Goal: Information Seeking & Learning: Check status

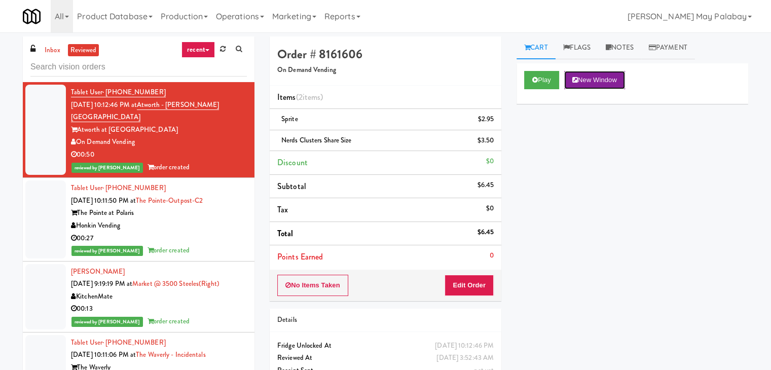
click at [593, 79] on button "New Window" at bounding box center [594, 80] width 61 height 18
click at [172, 207] on div "The Pointe at Polaris" at bounding box center [159, 213] width 176 height 13
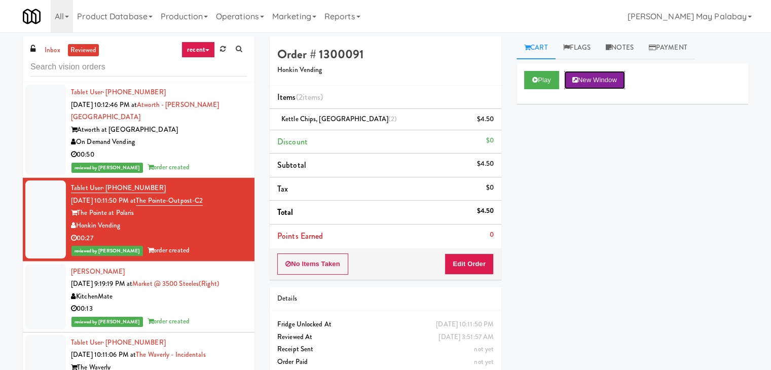
click at [602, 82] on button "New Window" at bounding box center [594, 80] width 61 height 18
click at [194, 303] on div "00:13" at bounding box center [159, 309] width 176 height 13
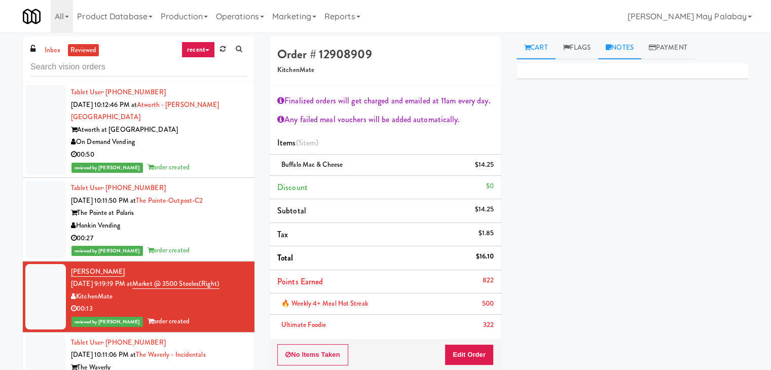
click at [627, 51] on link "Notes" at bounding box center [619, 47] width 43 height 23
click at [203, 303] on div "00:13" at bounding box center [159, 309] width 176 height 13
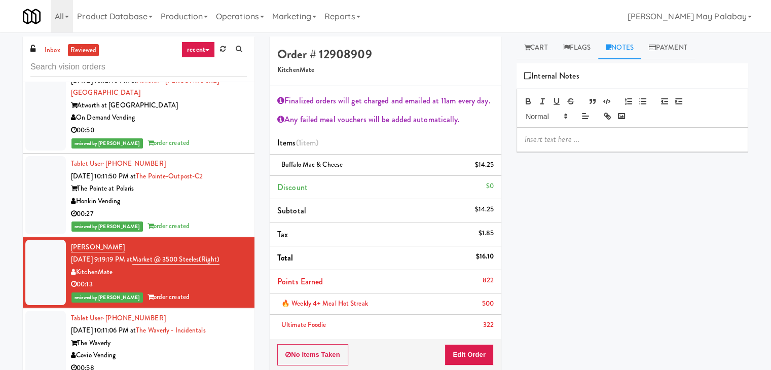
scroll to position [101, 0]
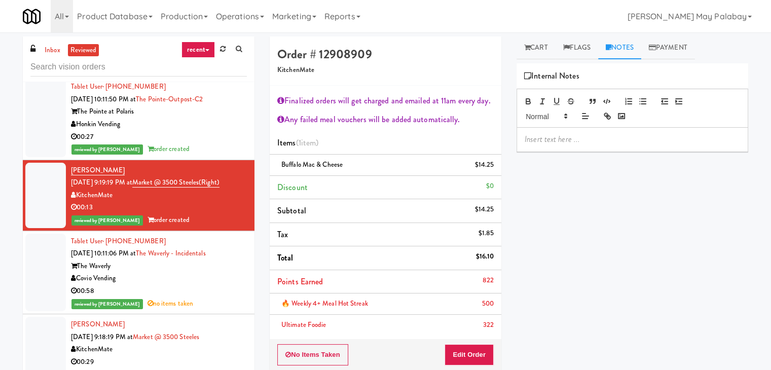
click at [180, 272] on div "Covio Vending" at bounding box center [159, 278] width 176 height 13
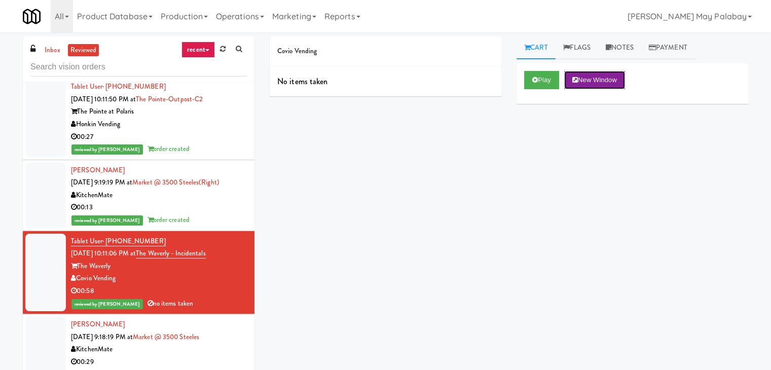
click at [613, 79] on button "New Window" at bounding box center [594, 80] width 61 height 18
click at [625, 53] on link "Notes" at bounding box center [619, 47] width 43 height 23
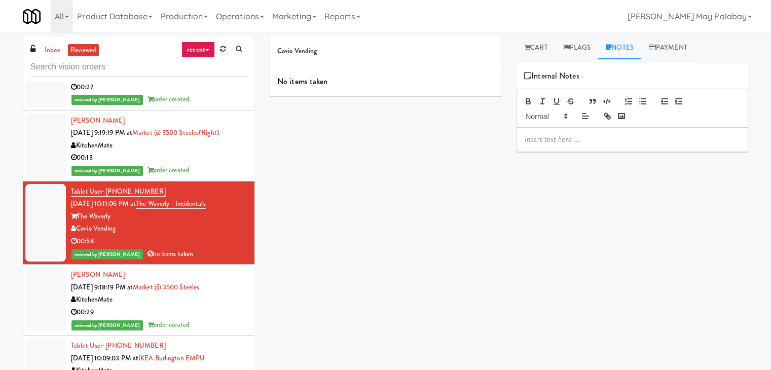
scroll to position [152, 0]
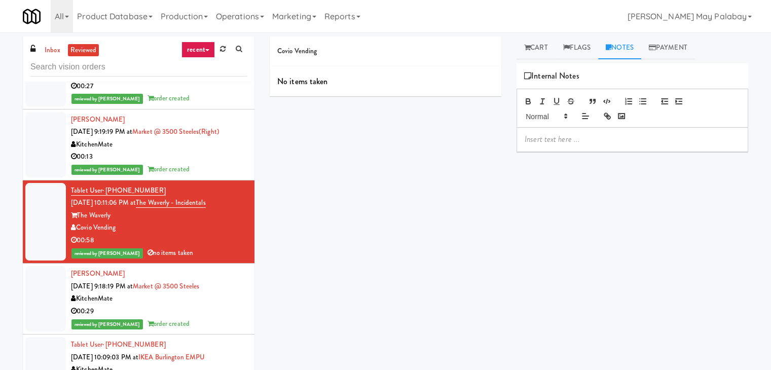
click at [203, 305] on div "00:29" at bounding box center [159, 311] width 176 height 13
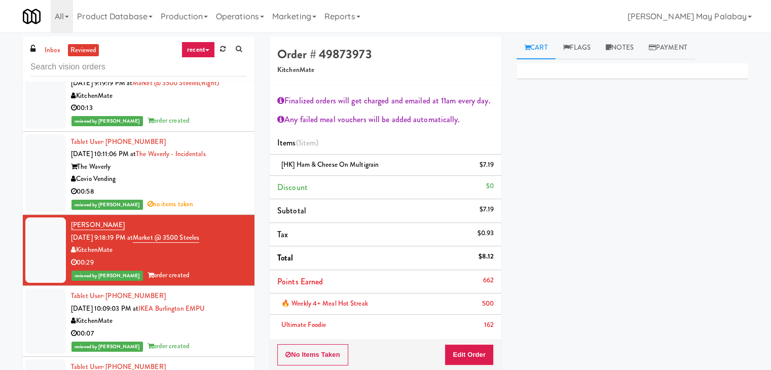
scroll to position [203, 0]
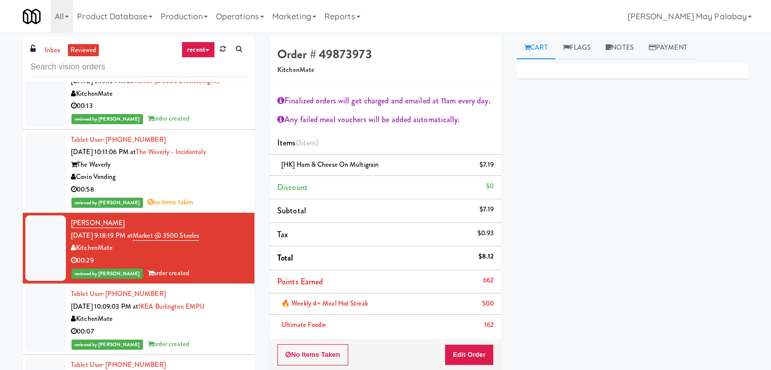
click at [177, 313] on div "KitchenMate" at bounding box center [159, 319] width 176 height 13
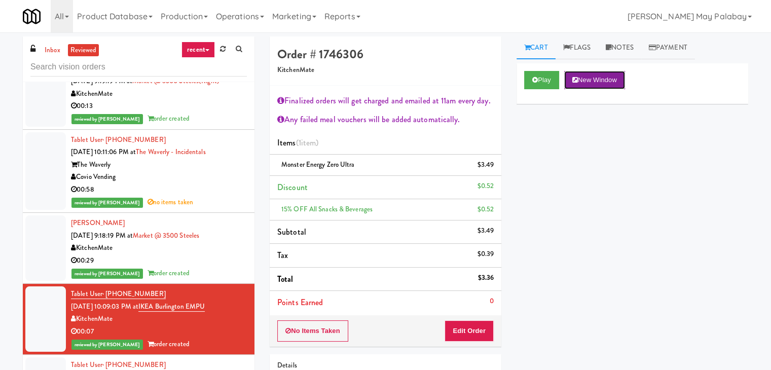
click at [584, 82] on button "New Window" at bounding box center [594, 80] width 61 height 18
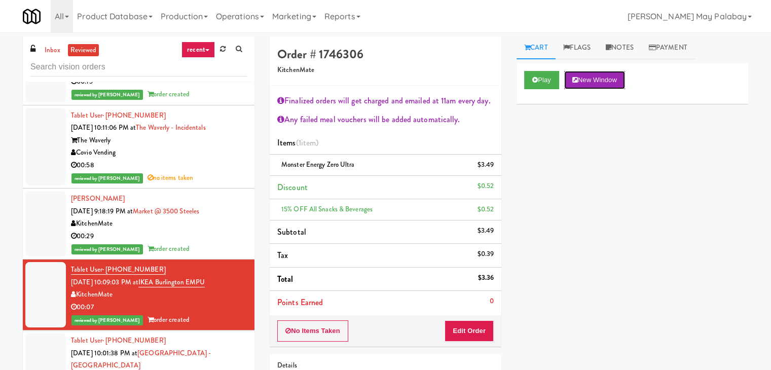
scroll to position [355, 0]
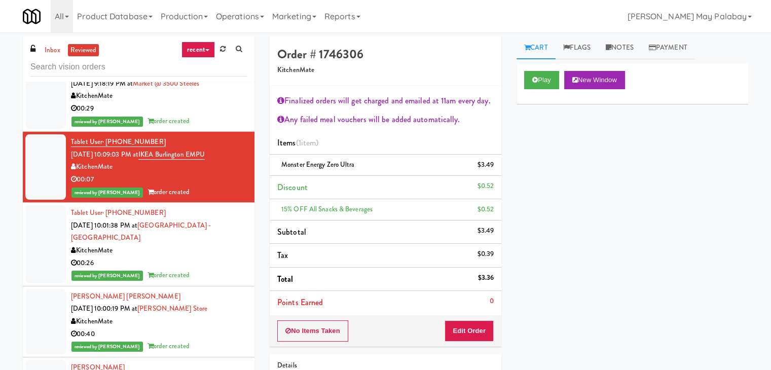
click at [160, 244] on div "KitchenMate" at bounding box center [159, 250] width 176 height 13
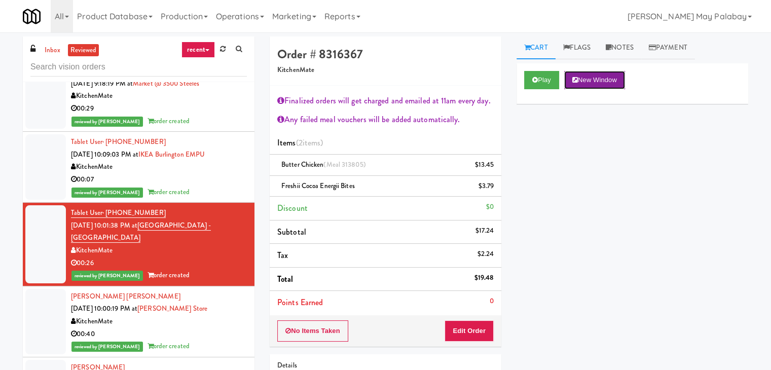
click at [598, 77] on button "New Window" at bounding box center [594, 80] width 61 height 18
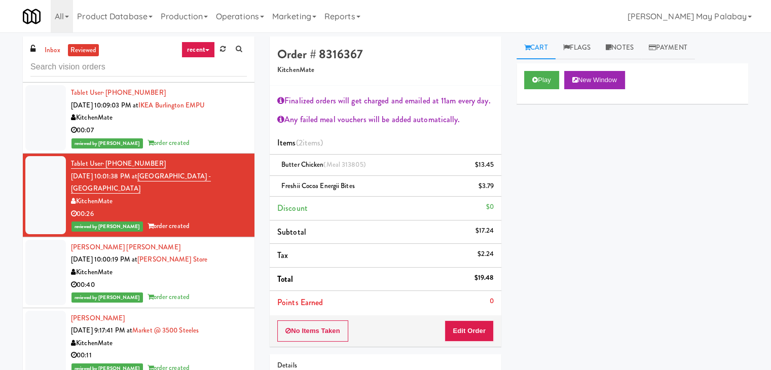
scroll to position [405, 0]
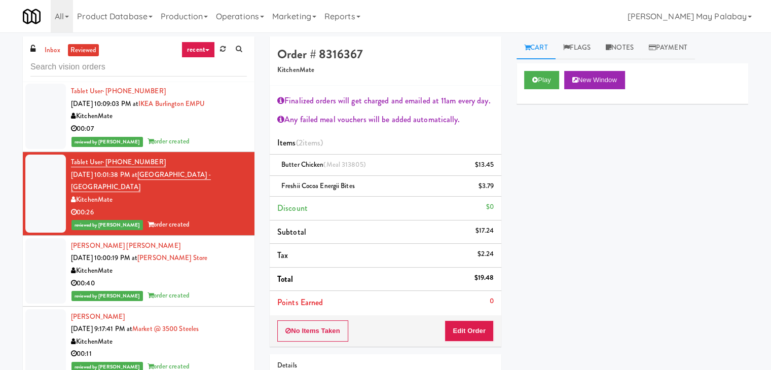
click at [221, 277] on div "00:40" at bounding box center [159, 283] width 176 height 13
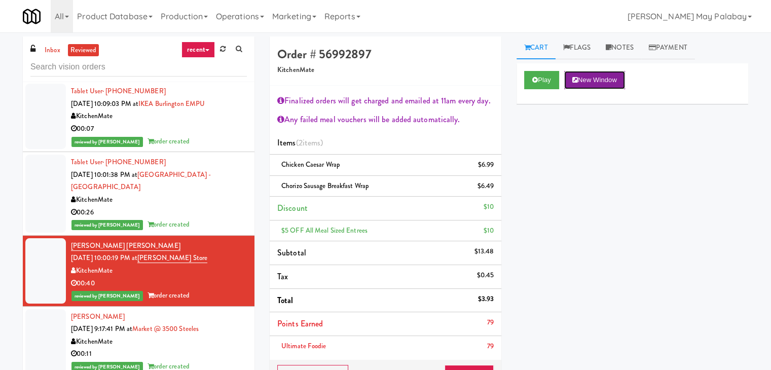
click at [594, 78] on button "New Window" at bounding box center [594, 80] width 61 height 18
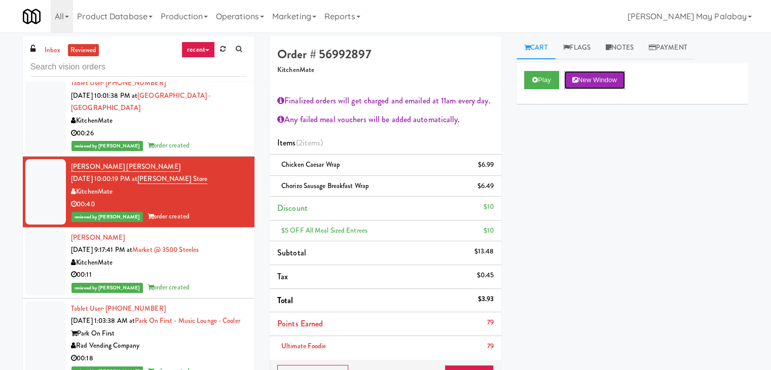
scroll to position [507, 0]
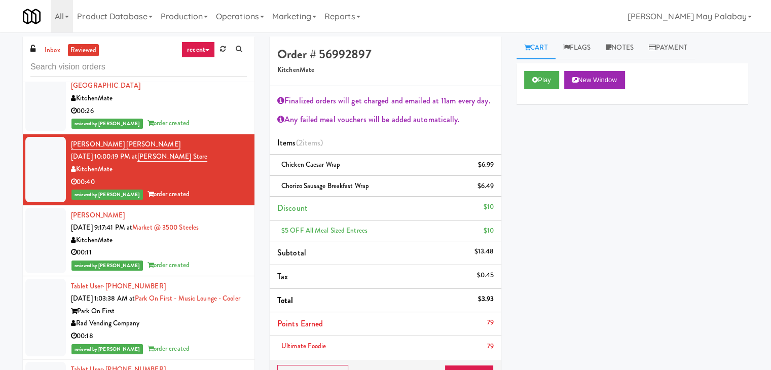
click at [189, 234] on div "KitchenMate" at bounding box center [159, 240] width 176 height 13
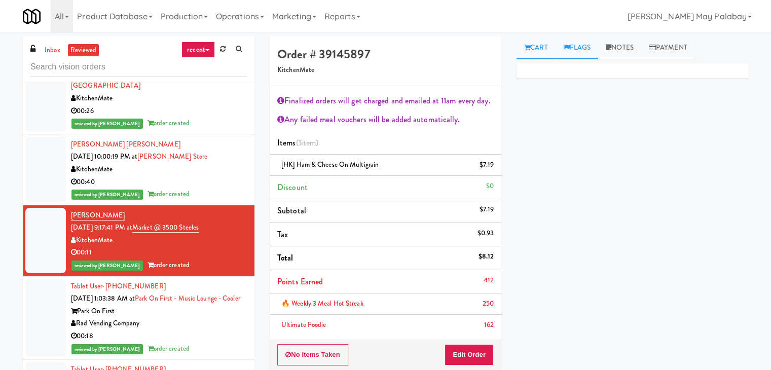
click at [586, 49] on link "Flags" at bounding box center [576, 47] width 43 height 23
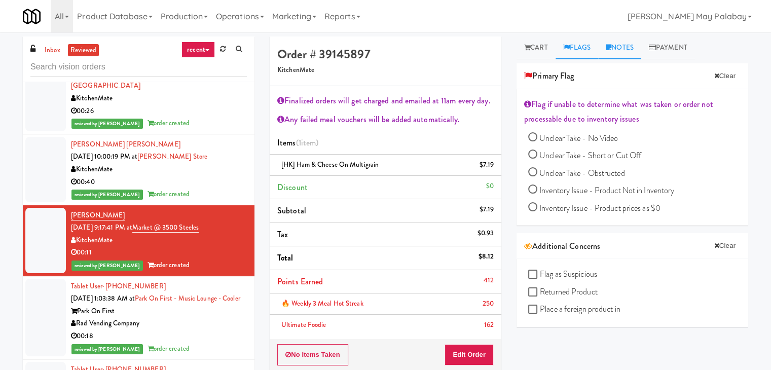
click at [635, 53] on link "Notes" at bounding box center [619, 47] width 43 height 23
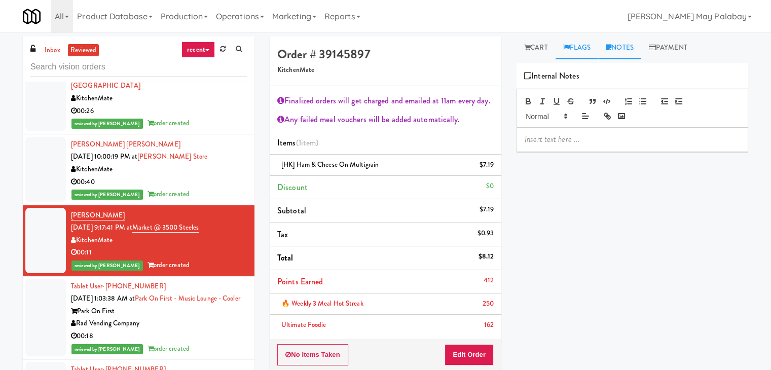
click at [590, 49] on link "Flags" at bounding box center [576, 47] width 43 height 23
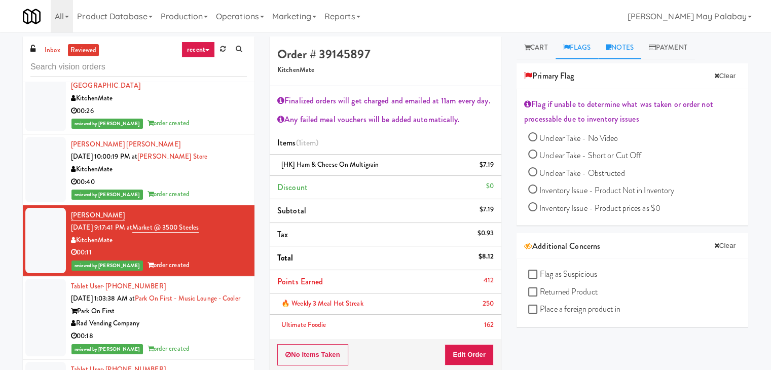
click at [632, 51] on link "Notes" at bounding box center [619, 47] width 43 height 23
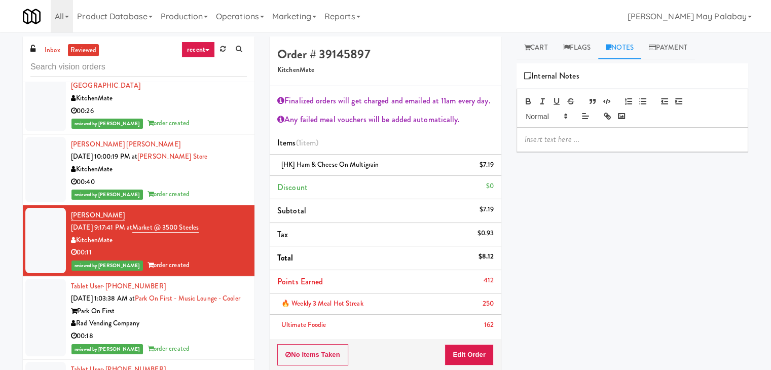
click at [174, 307] on div "Park On First" at bounding box center [159, 311] width 176 height 13
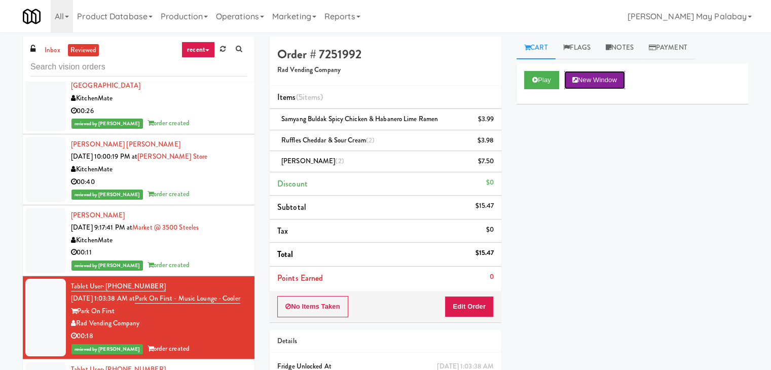
click at [591, 76] on button "New Window" at bounding box center [594, 80] width 61 height 18
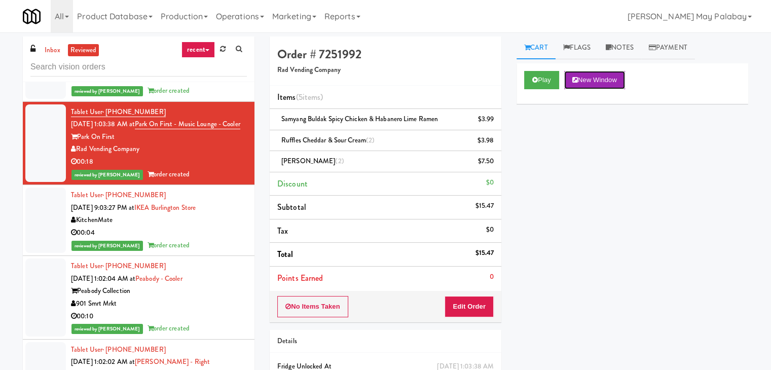
scroll to position [760, 0]
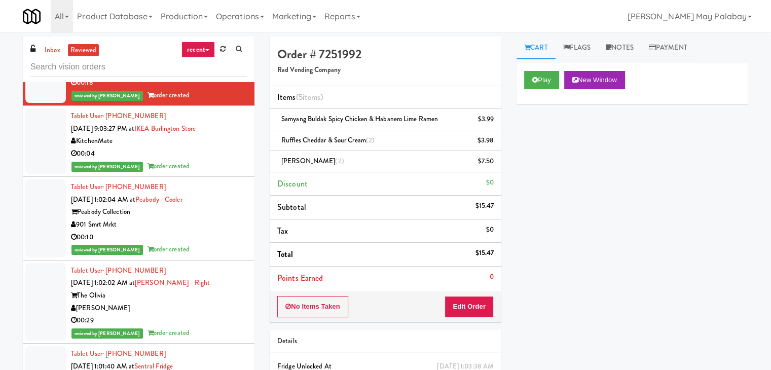
click at [187, 168] on div "reviewed by [PERSON_NAME] Y order created" at bounding box center [159, 166] width 176 height 13
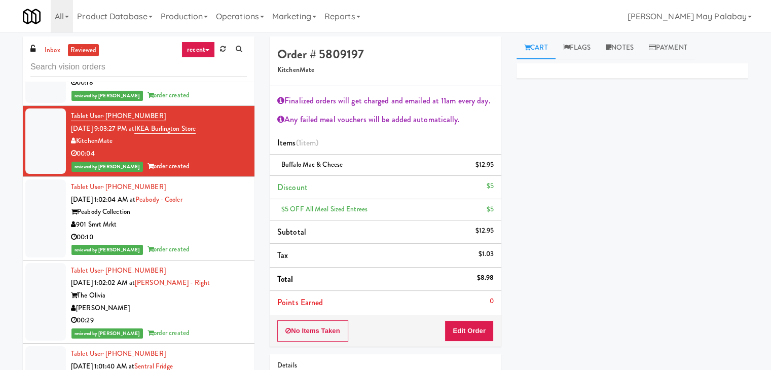
click at [175, 220] on div "901 Smrt Mrkt" at bounding box center [159, 224] width 176 height 13
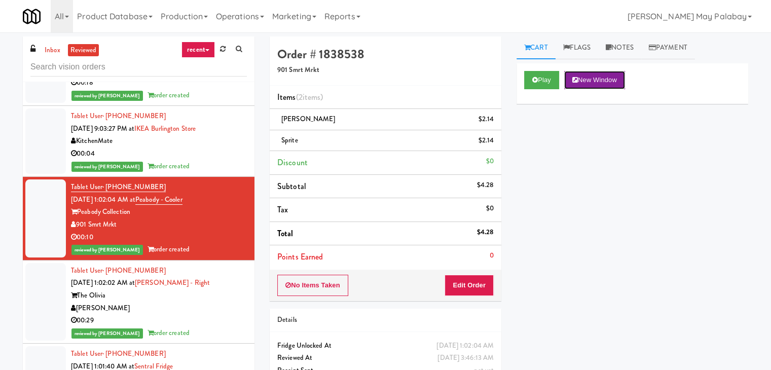
click at [596, 77] on button "New Window" at bounding box center [594, 80] width 61 height 18
click at [136, 291] on div "The Olivia" at bounding box center [159, 295] width 176 height 13
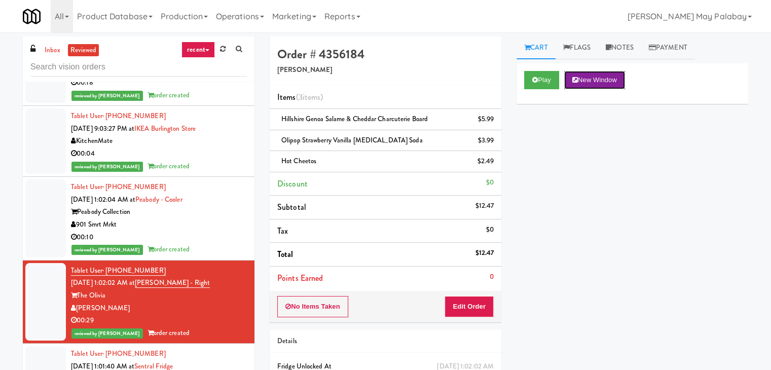
click at [617, 82] on button "New Window" at bounding box center [594, 80] width 61 height 18
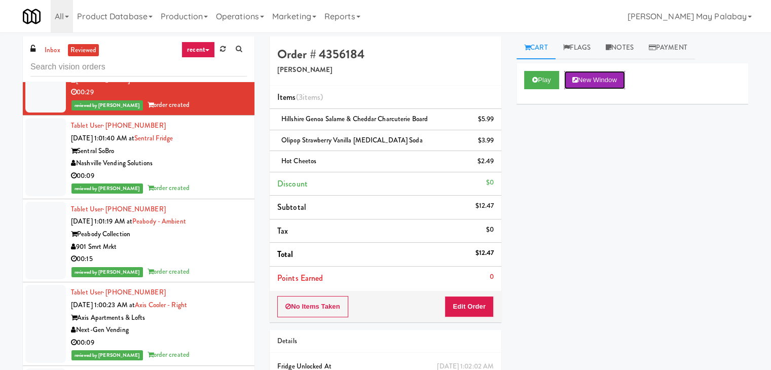
scroll to position [1013, 0]
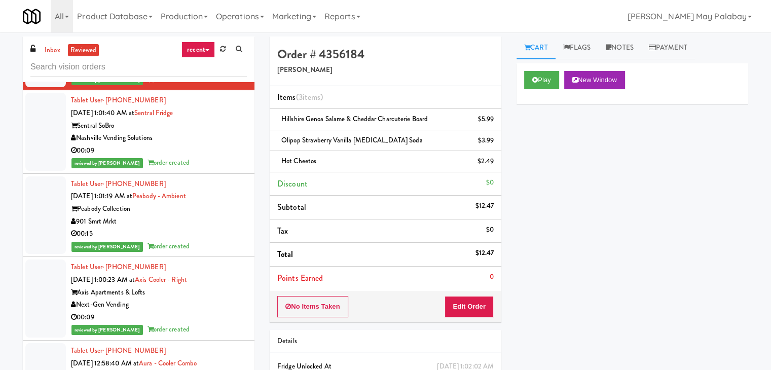
click at [194, 132] on div "Nashville Vending Solutions" at bounding box center [159, 138] width 176 height 13
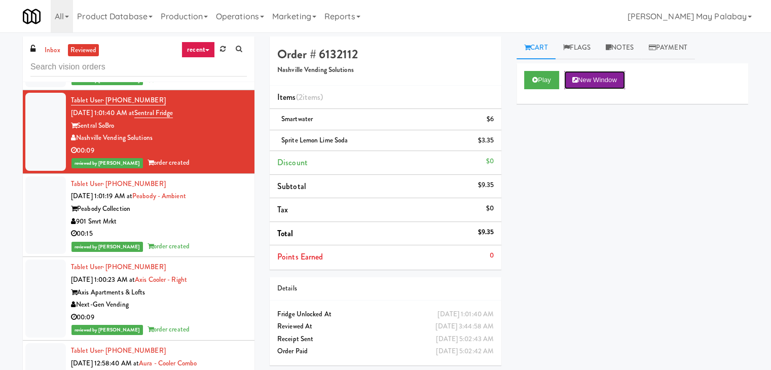
click at [614, 79] on button "New Window" at bounding box center [594, 80] width 61 height 18
click at [177, 212] on div "Peabody Collection" at bounding box center [159, 209] width 176 height 13
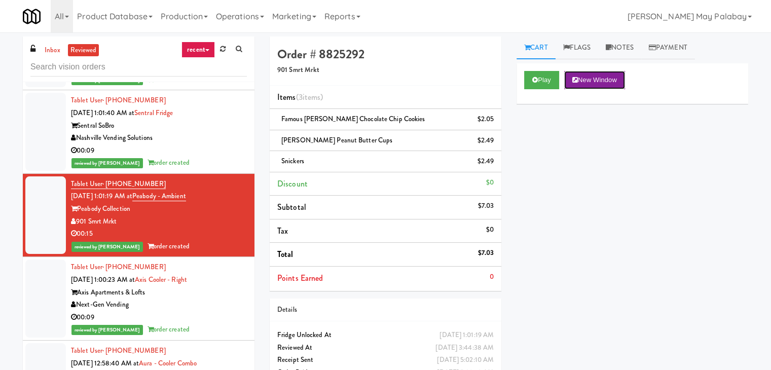
click at [616, 78] on button "New Window" at bounding box center [594, 80] width 61 height 18
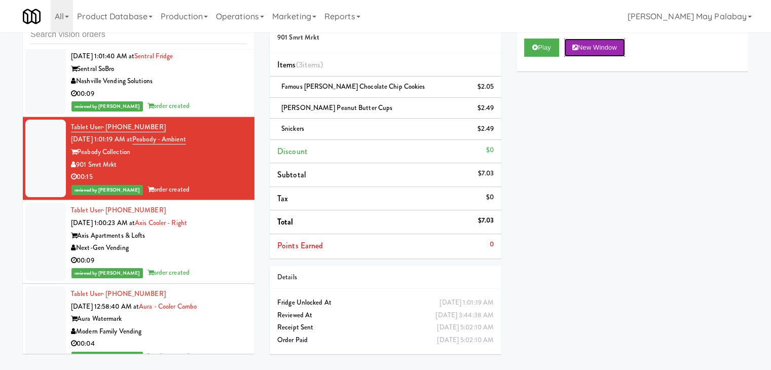
scroll to position [1165, 0]
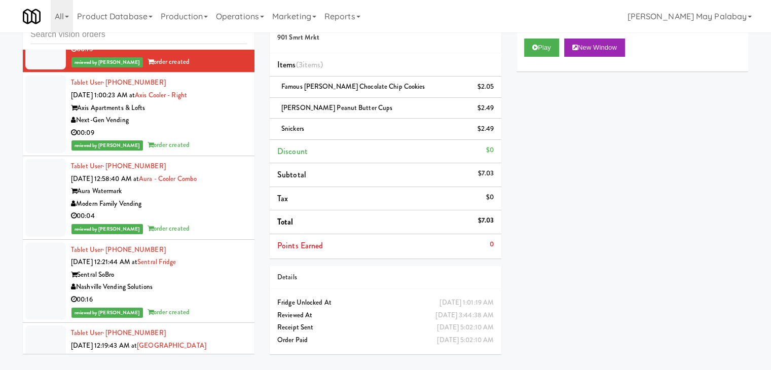
click at [174, 111] on div "Axis Apartments & Lofts" at bounding box center [159, 108] width 176 height 13
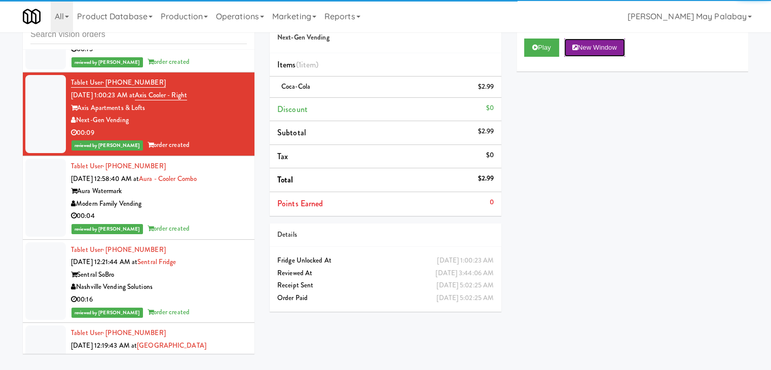
click at [614, 49] on button "New Window" at bounding box center [594, 48] width 61 height 18
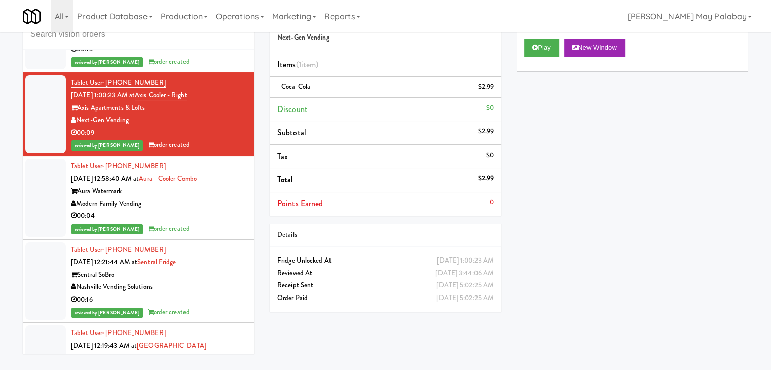
click at [173, 203] on div "Modern Family Vending" at bounding box center [159, 204] width 176 height 13
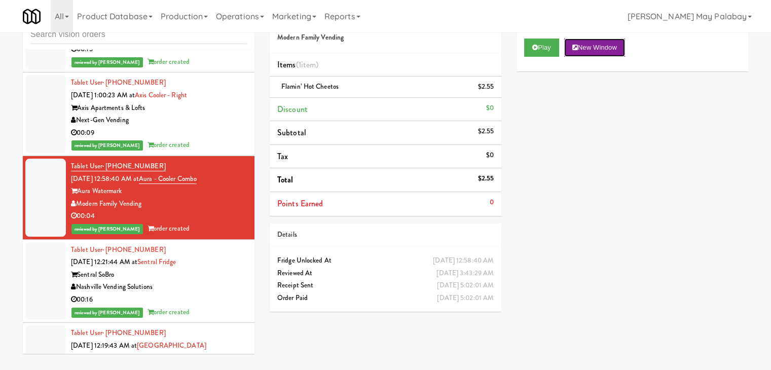
click at [611, 45] on button "New Window" at bounding box center [594, 48] width 61 height 18
click at [185, 284] on div "Nashville Vending Solutions" at bounding box center [159, 287] width 176 height 13
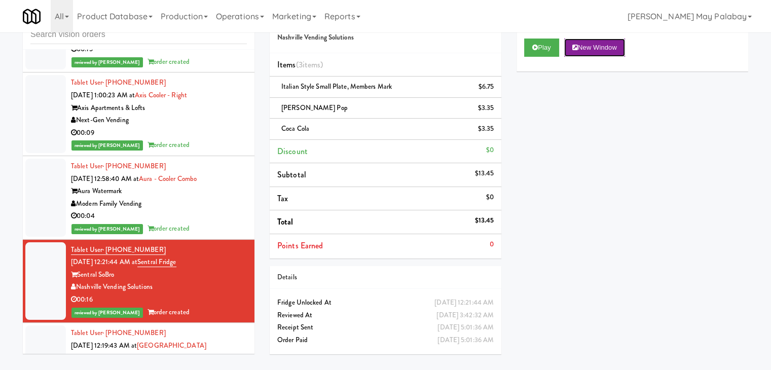
click at [619, 49] on button "New Window" at bounding box center [594, 48] width 61 height 18
click at [563, 187] on div "Play New Window Primary Flag Clear Flag if unable to determine what was taken o…" at bounding box center [632, 144] width 232 height 380
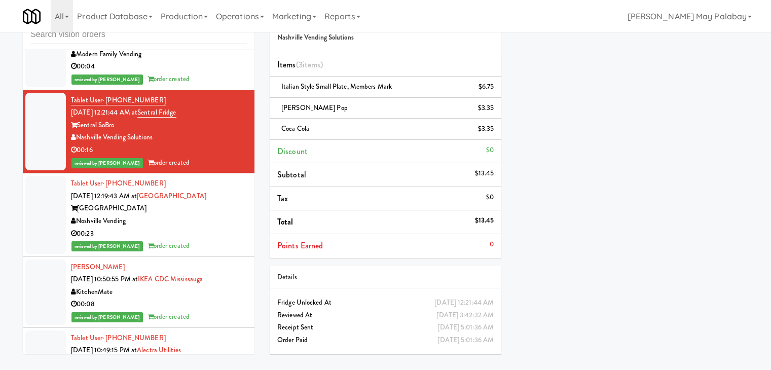
scroll to position [1317, 0]
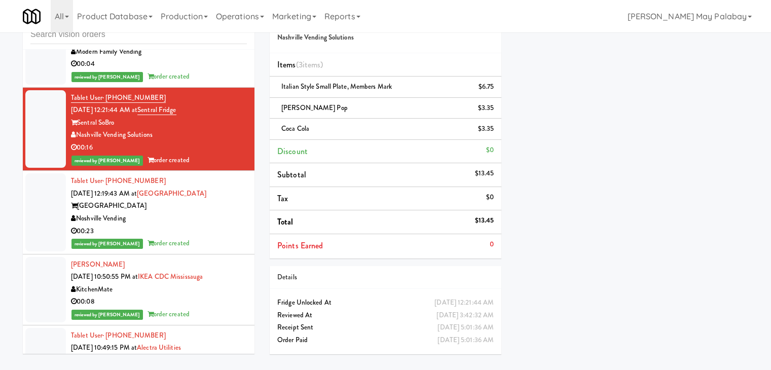
click at [234, 205] on div "[GEOGRAPHIC_DATA]" at bounding box center [159, 206] width 176 height 13
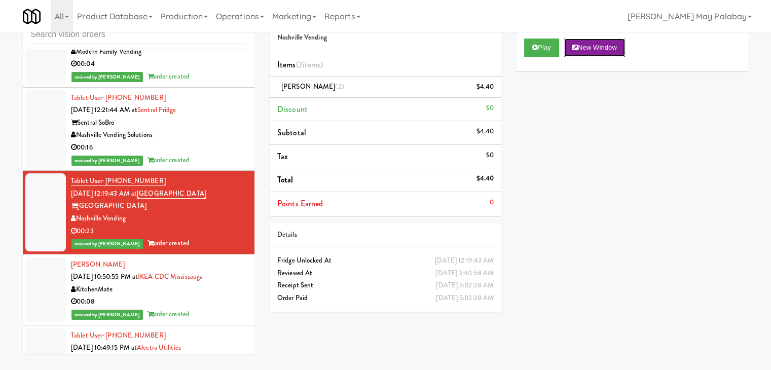
click at [610, 47] on button "New Window" at bounding box center [594, 48] width 61 height 18
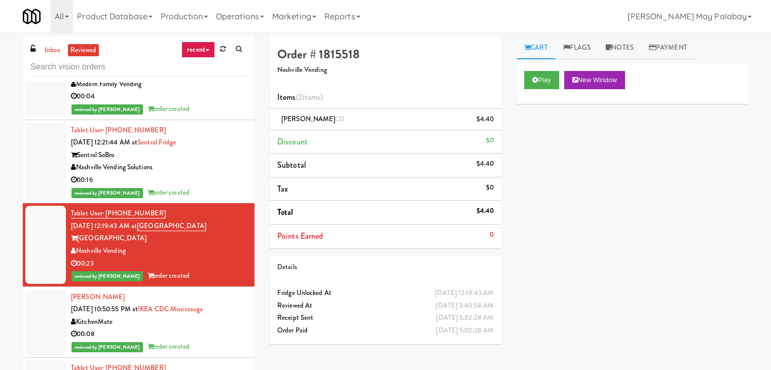
click at [150, 328] on div "00:08" at bounding box center [159, 334] width 176 height 13
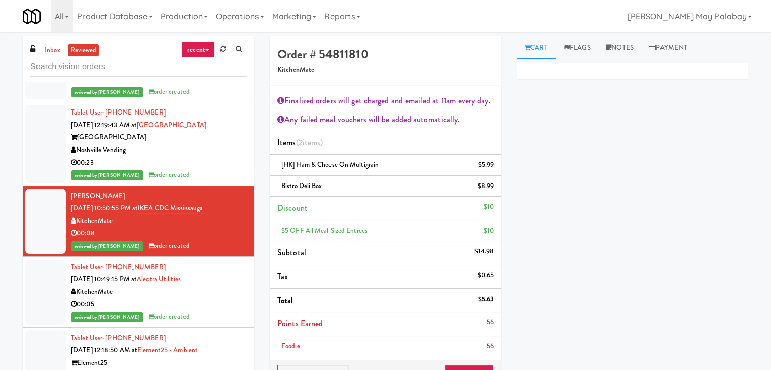
scroll to position [1419, 0]
click at [212, 305] on div "00:05" at bounding box center [159, 303] width 176 height 13
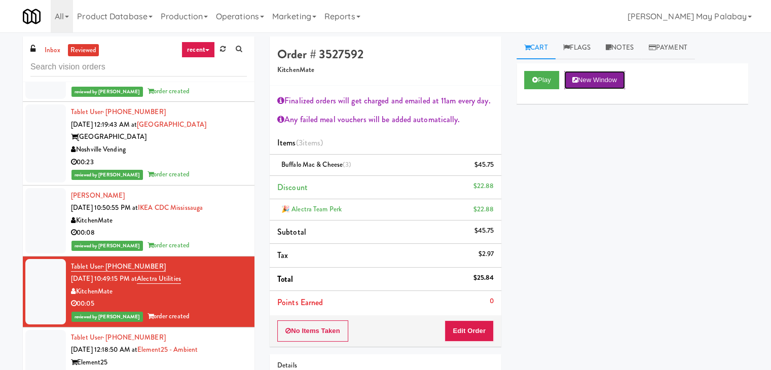
click at [584, 82] on button "New Window" at bounding box center [594, 80] width 61 height 18
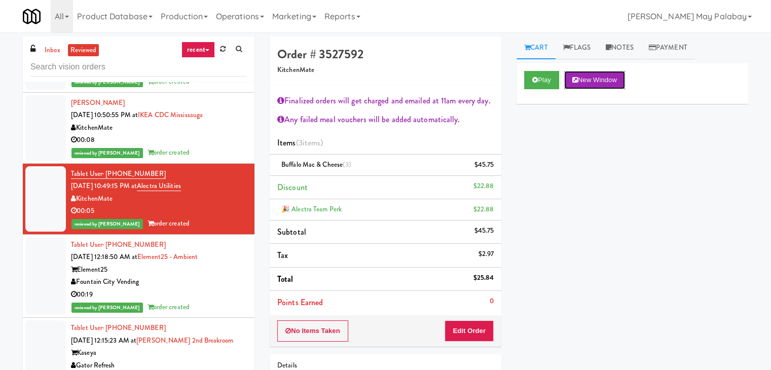
scroll to position [1571, 0]
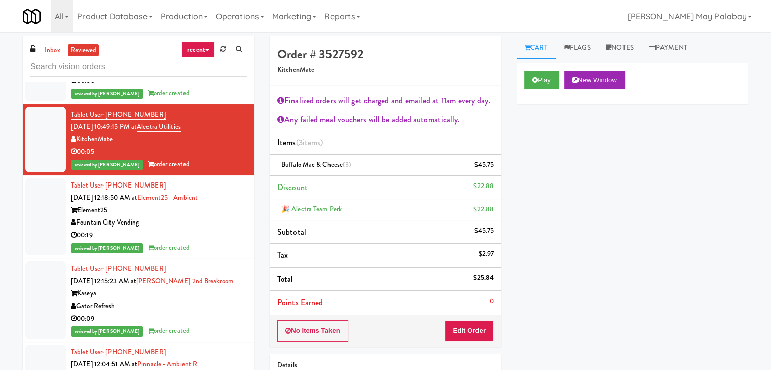
click at [195, 233] on div "00:19" at bounding box center [159, 235] width 176 height 13
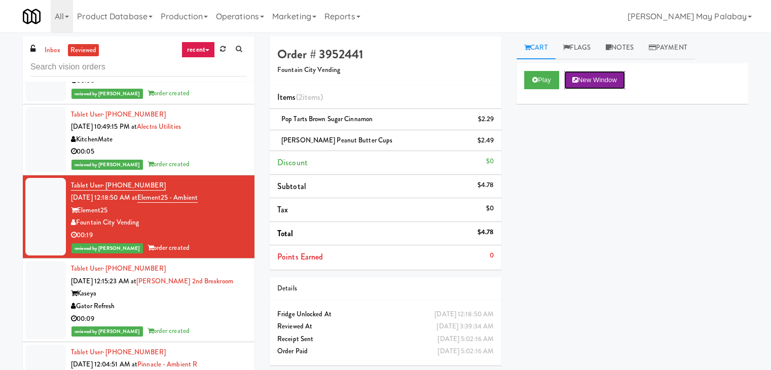
click at [618, 79] on button "New Window" at bounding box center [594, 80] width 61 height 18
click at [186, 292] on div "Kaseya" at bounding box center [159, 293] width 176 height 13
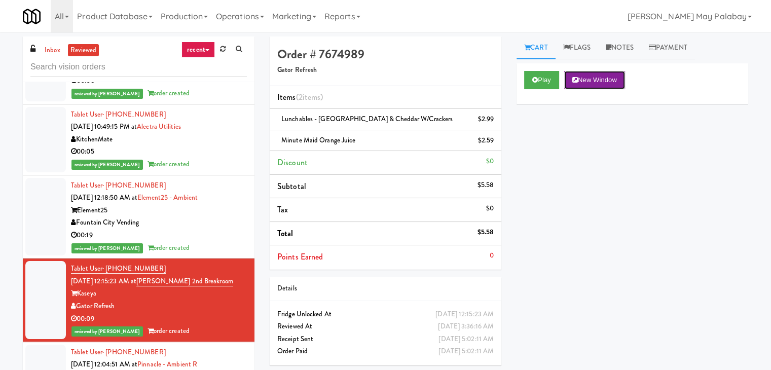
click at [606, 74] on button "New Window" at bounding box center [594, 80] width 61 height 18
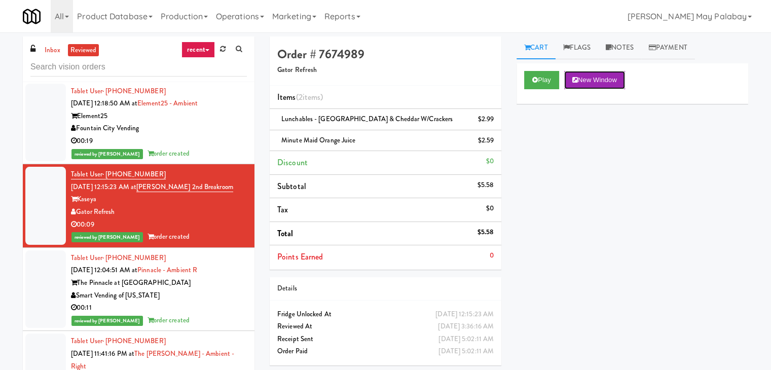
scroll to position [1672, 0]
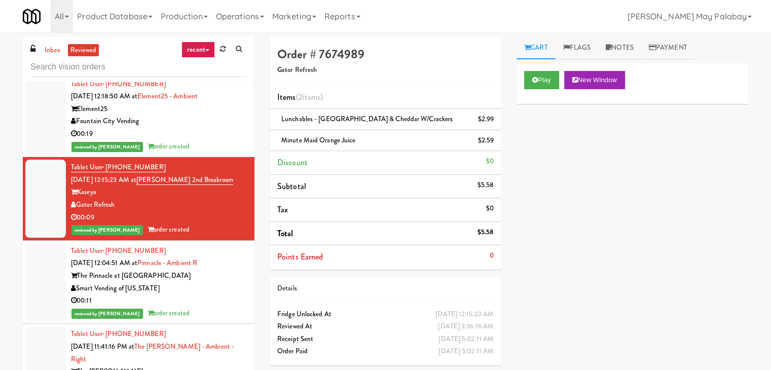
click at [160, 286] on div "Smart Vending of [US_STATE]" at bounding box center [159, 288] width 176 height 13
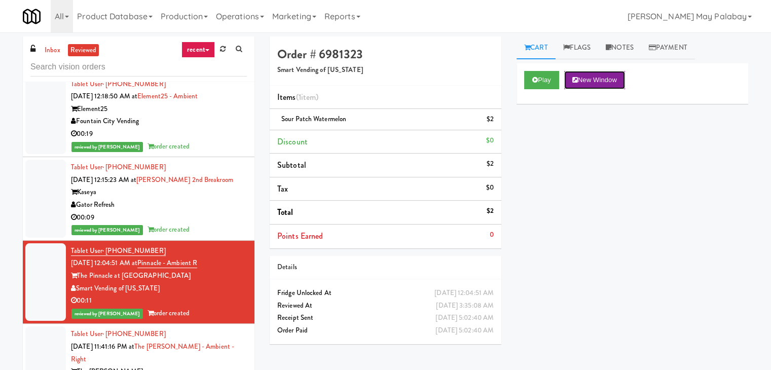
click at [602, 78] on button "New Window" at bounding box center [594, 80] width 61 height 18
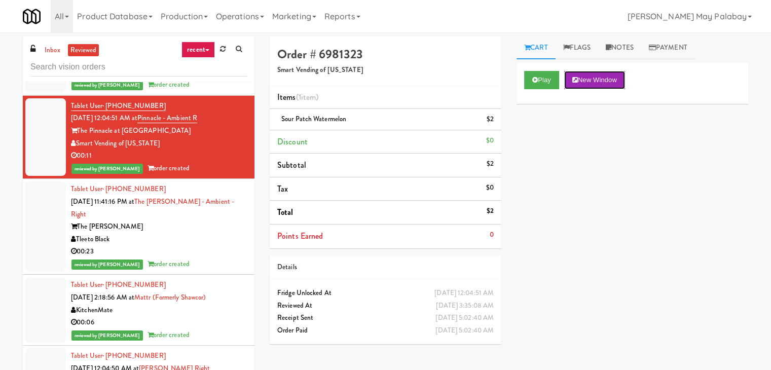
scroll to position [1824, 0]
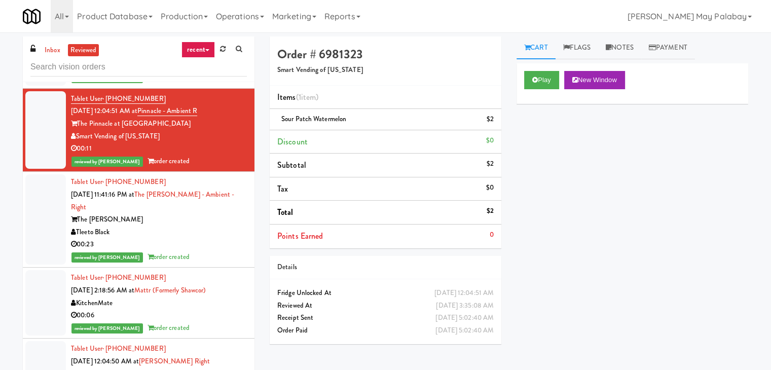
click at [179, 213] on div "The [PERSON_NAME]" at bounding box center [159, 219] width 176 height 13
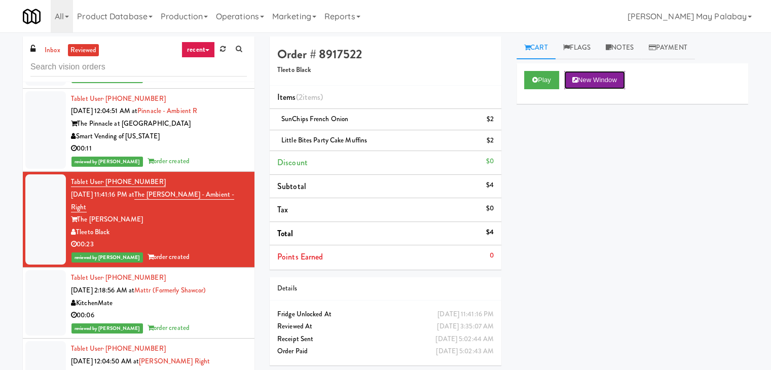
click at [588, 82] on button "New Window" at bounding box center [594, 80] width 61 height 18
